Goal: Navigation & Orientation: Understand site structure

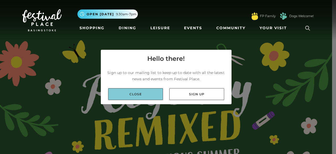
click at [139, 94] on link "Close" at bounding box center [135, 94] width 55 height 12
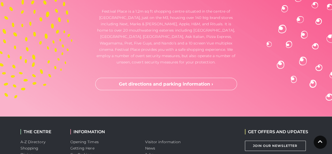
scroll to position [1535, 0]
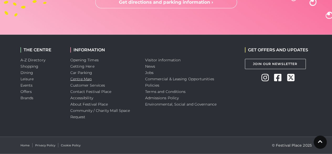
click at [80, 77] on link "Centre Map" at bounding box center [81, 78] width 22 height 5
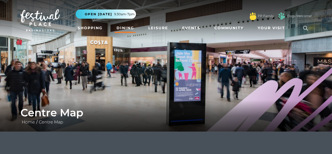
click at [124, 27] on link "Dining" at bounding box center [125, 28] width 22 height 10
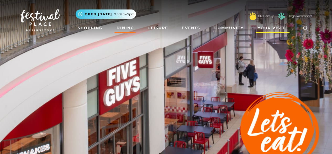
click at [277, 32] on link "Your Visit" at bounding box center [273, 28] width 34 height 10
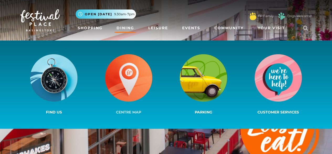
click at [130, 71] on img at bounding box center [128, 77] width 47 height 47
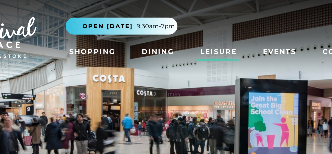
click at [153, 28] on link "Leisure" at bounding box center [158, 28] width 24 height 10
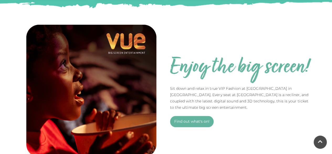
scroll to position [334, 0]
